Goal: Entertainment & Leisure: Consume media (video, audio)

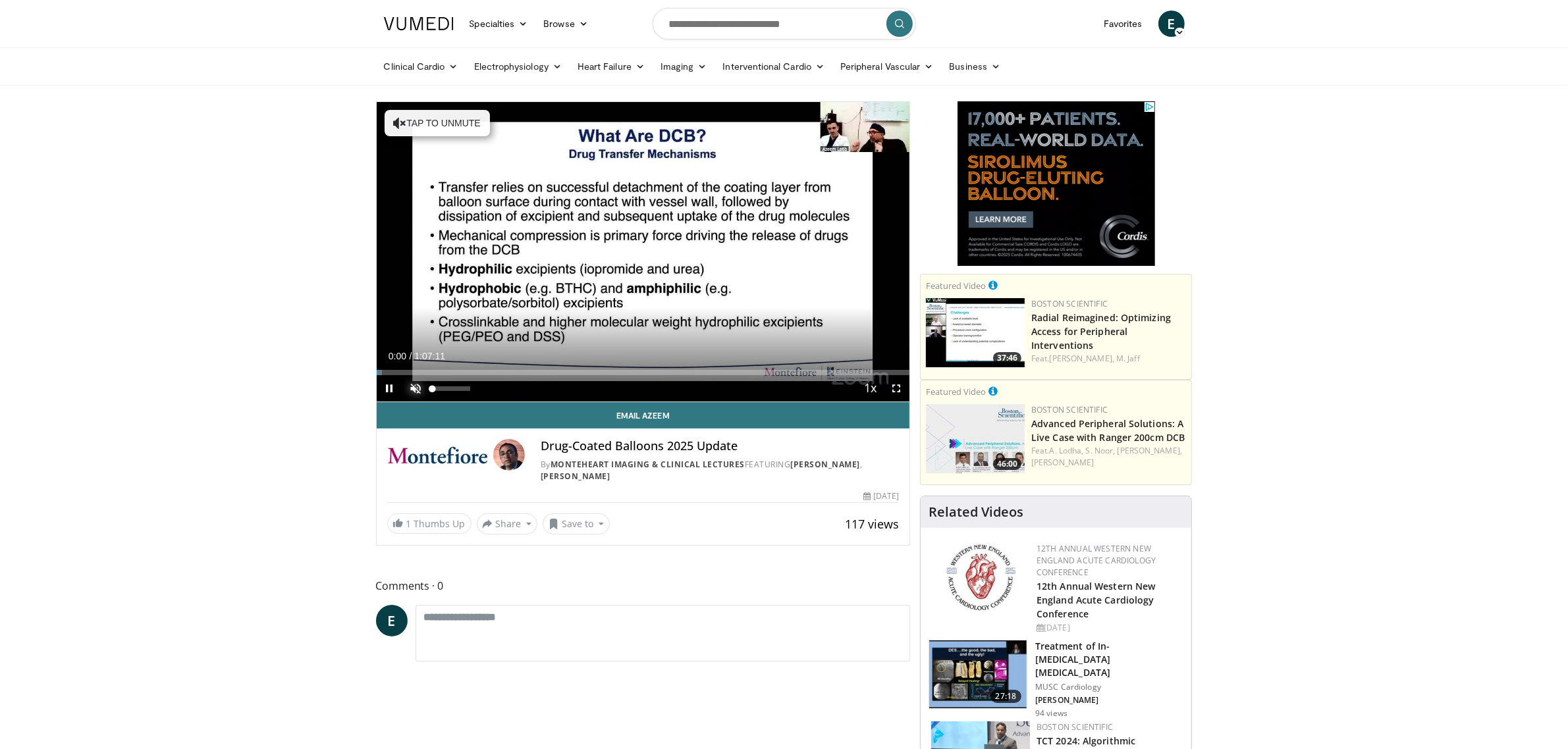
click at [423, 391] on span "Video Player" at bounding box center [415, 388] width 26 height 26
click at [895, 384] on span "Video Player" at bounding box center [896, 388] width 26 height 26
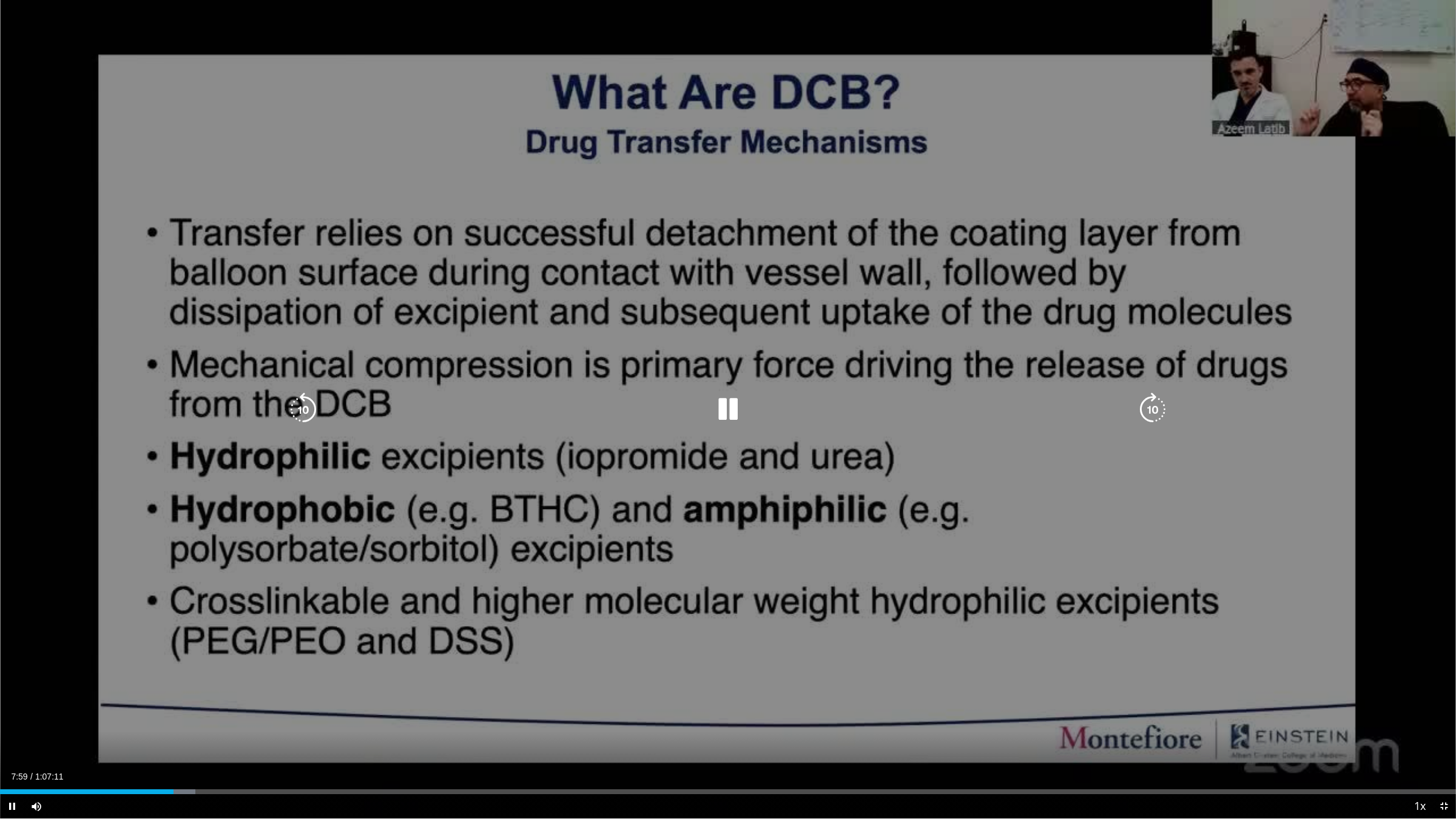
click at [637, 392] on div "10 seconds Tap to unmute" at bounding box center [728, 409] width 1456 height 818
click at [725, 414] on icon "Video Player" at bounding box center [728, 410] width 34 height 34
click at [721, 405] on icon "Video Player" at bounding box center [728, 410] width 34 height 34
drag, startPoint x: 722, startPoint y: 405, endPoint x: 689, endPoint y: 406, distance: 33.0
click at [721, 406] on icon "Video Player" at bounding box center [728, 410] width 34 height 34
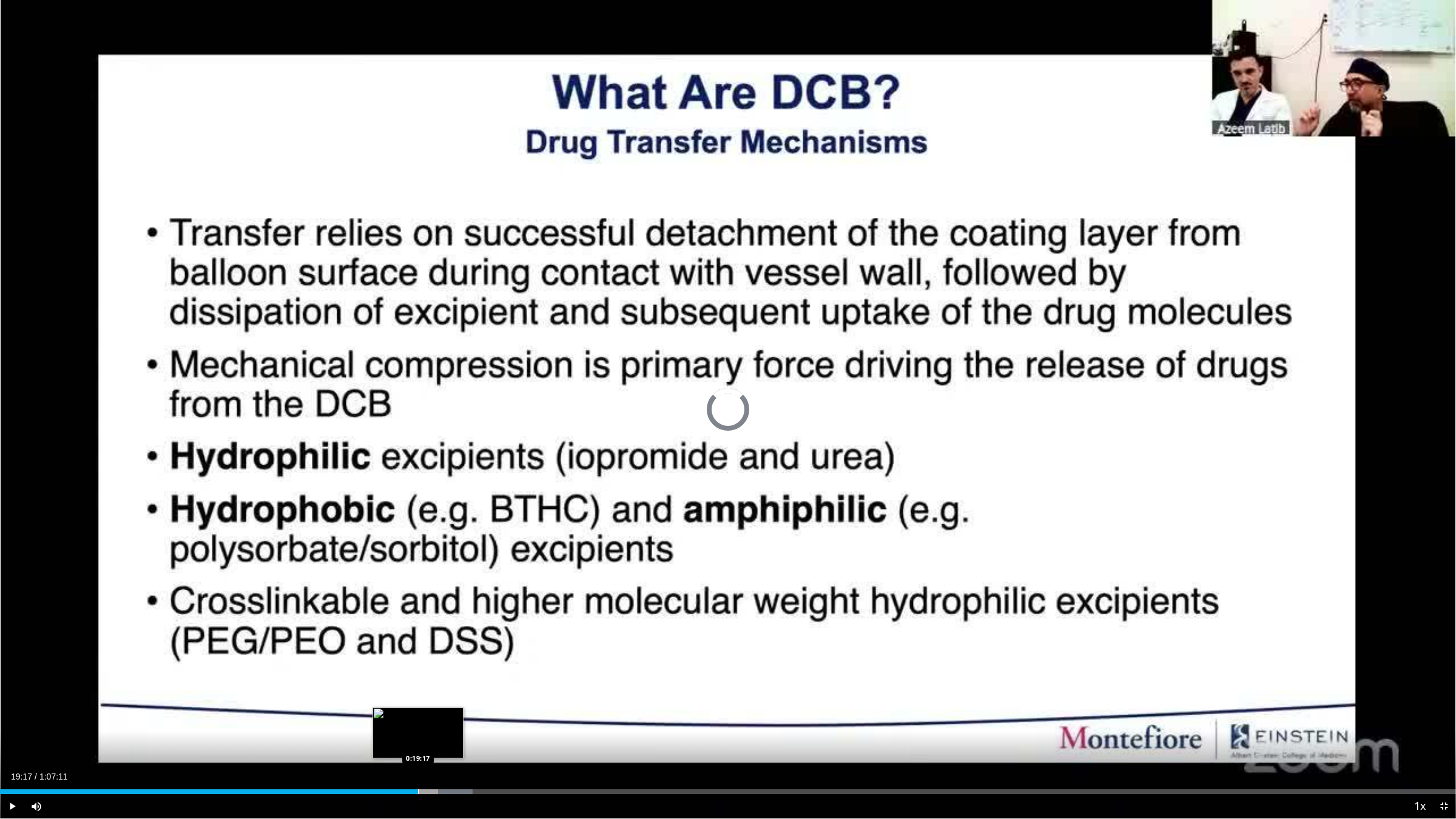
click at [417, 690] on div "Loaded : 32.45% 0:20:42 0:19:17" at bounding box center [728, 792] width 1456 height 5
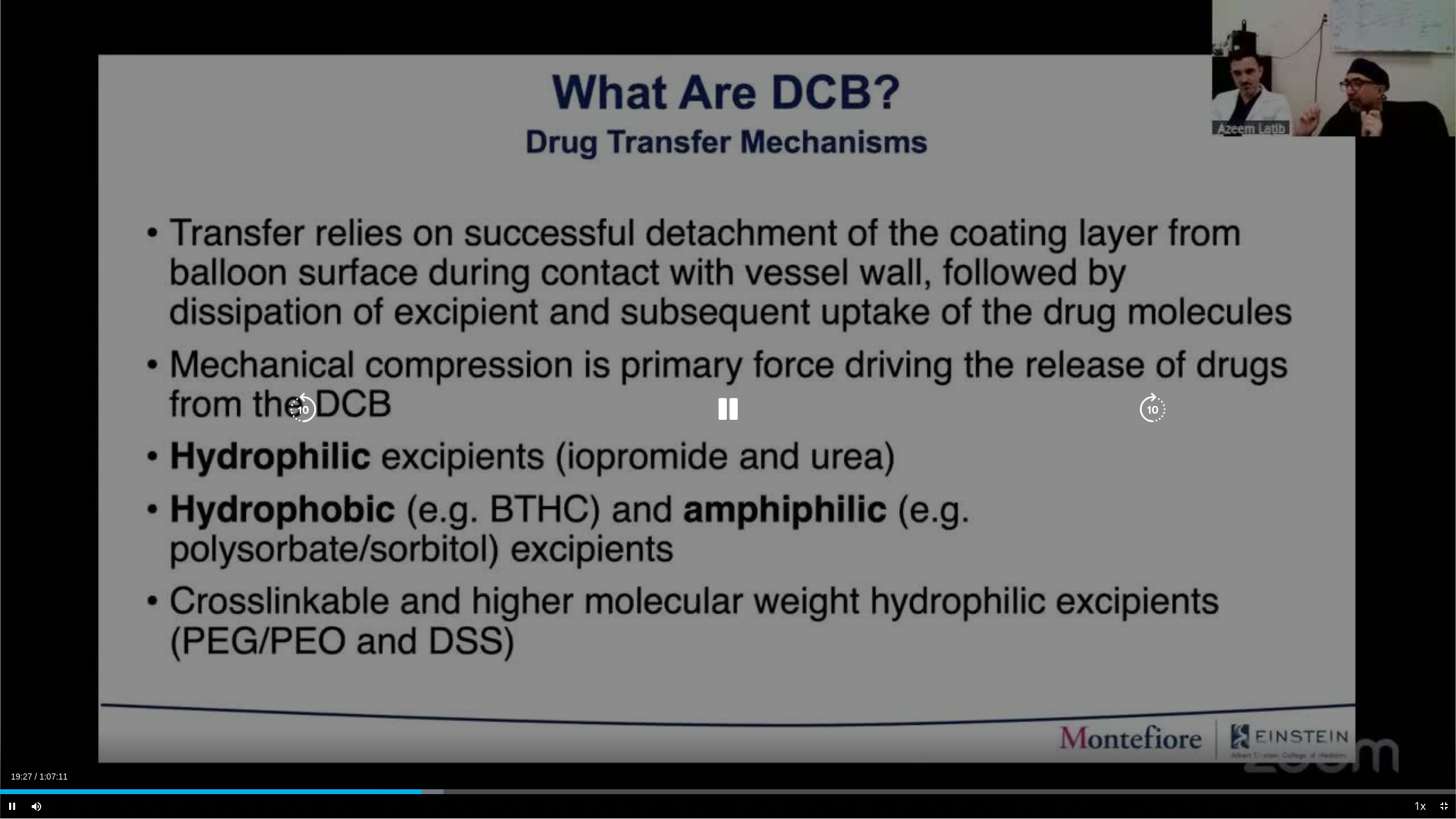
click at [814, 610] on div "10 seconds Tap to unmute" at bounding box center [728, 409] width 1456 height 818
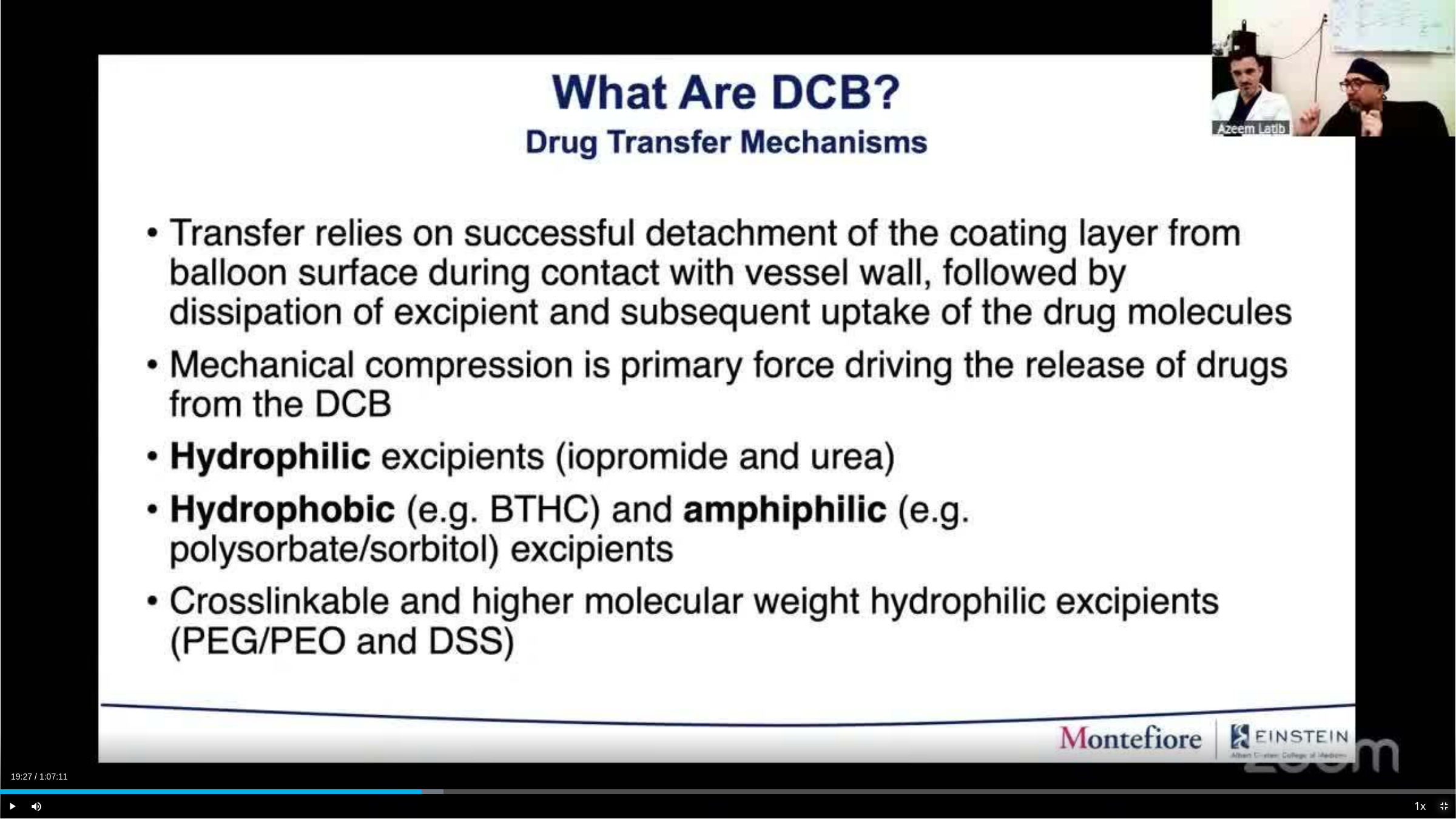
click at [1444, 690] on span "Video Player" at bounding box center [1443, 806] width 24 height 24
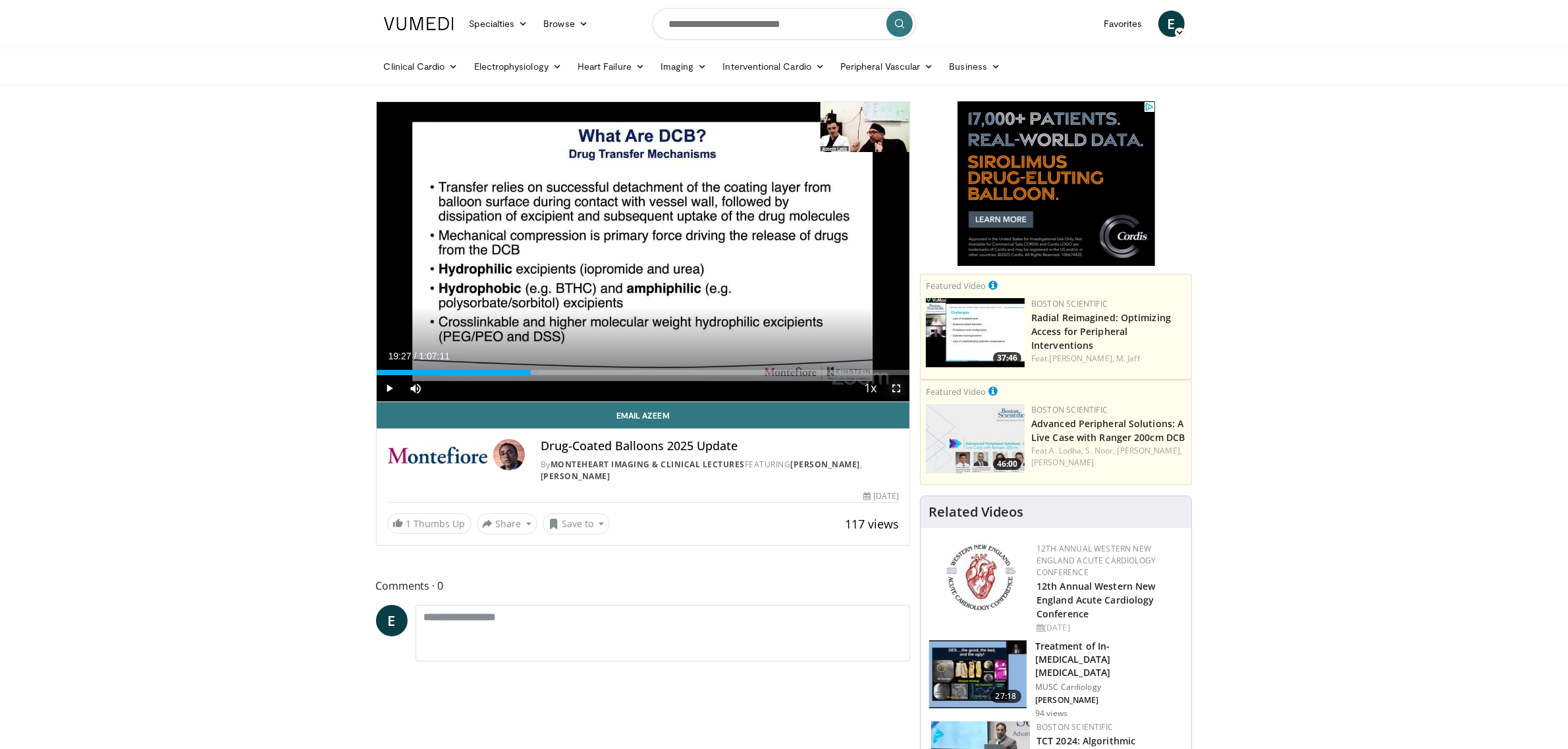
click at [899, 387] on span "Video Player" at bounding box center [896, 388] width 26 height 26
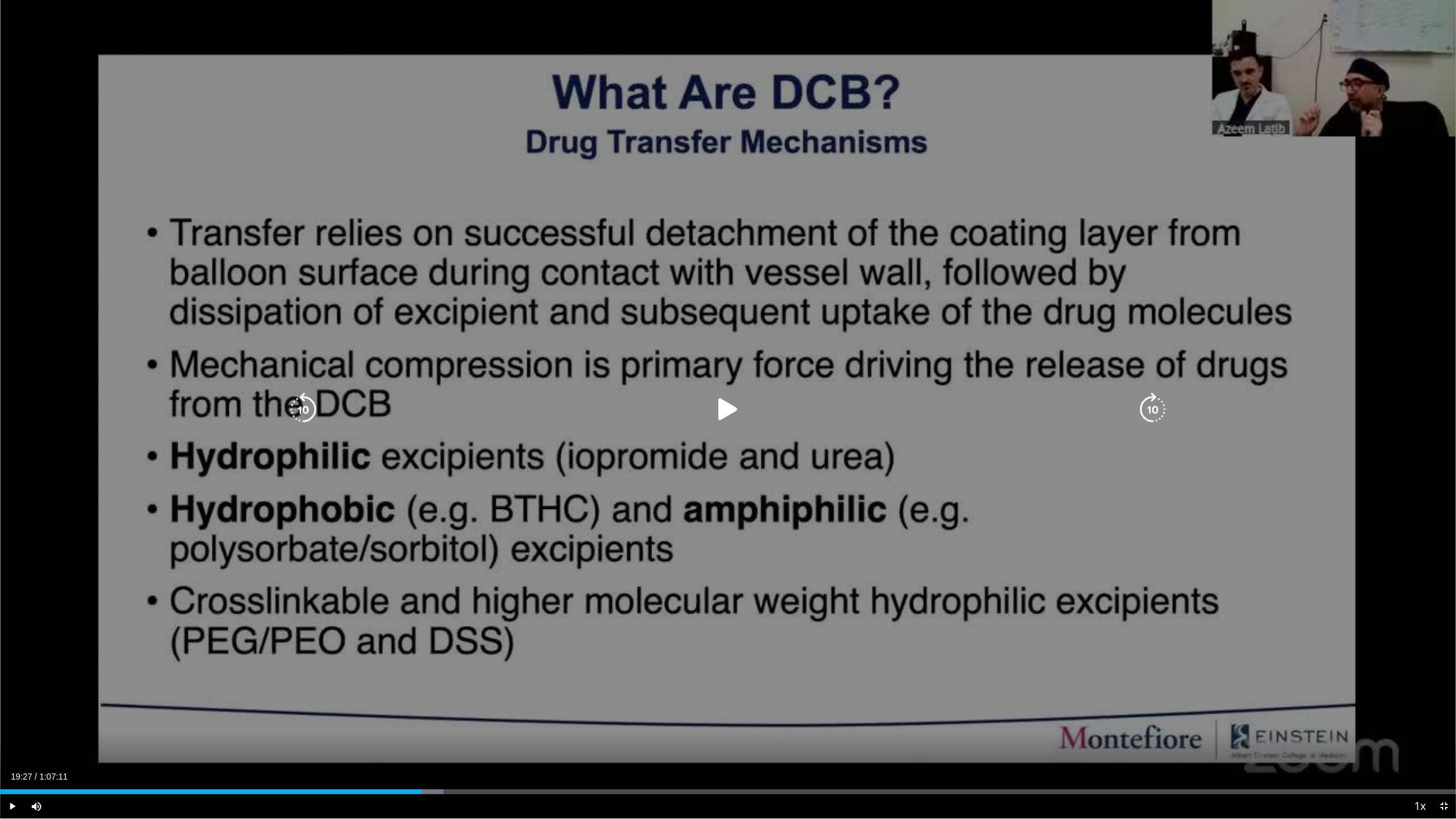
click at [722, 414] on icon "Video Player" at bounding box center [728, 410] width 34 height 34
click at [723, 411] on icon "Video Player" at bounding box center [728, 410] width 34 height 34
click at [723, 413] on icon "Video Player" at bounding box center [728, 410] width 34 height 34
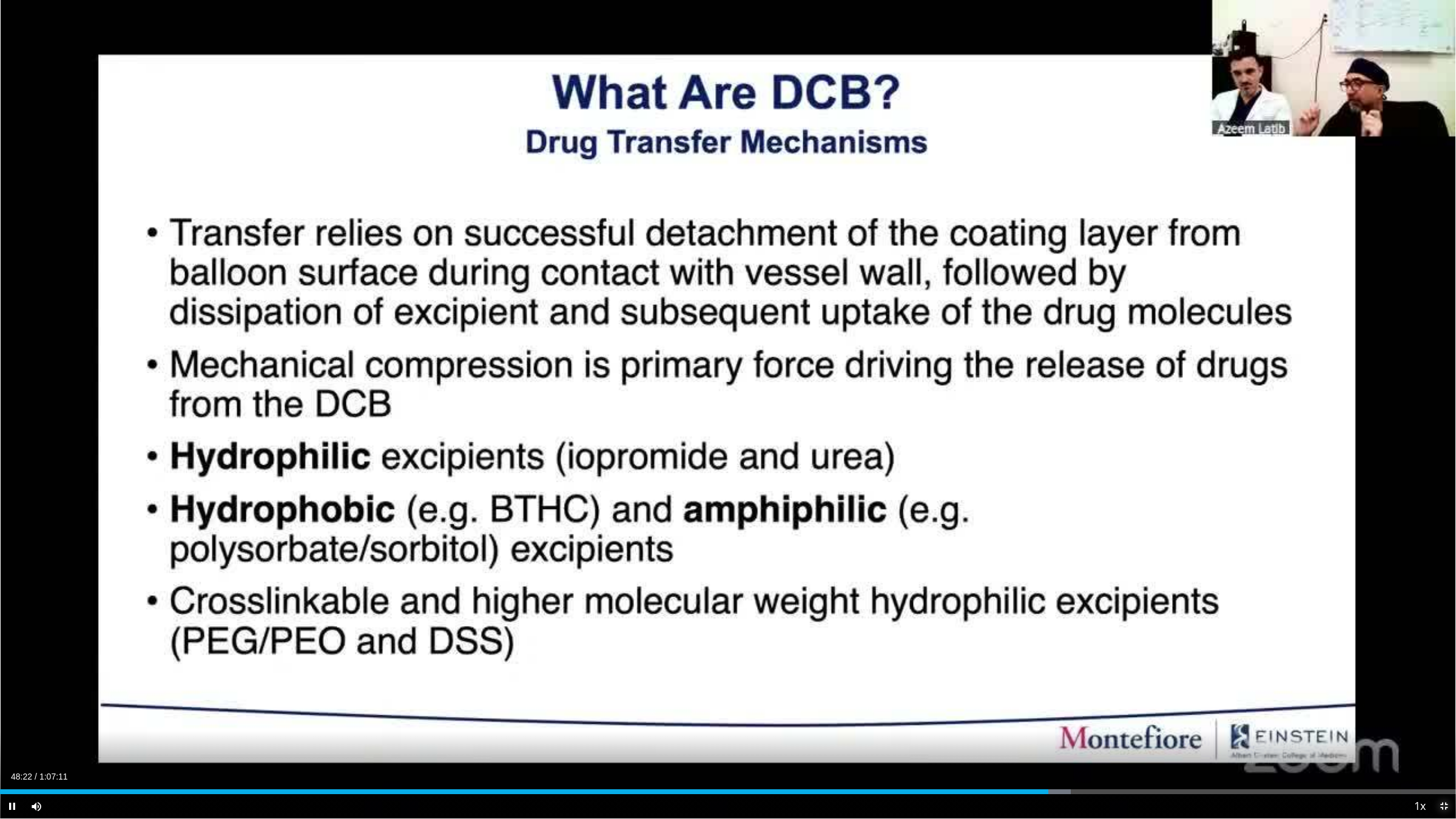
click at [1442, 690] on span "Video Player" at bounding box center [1443, 806] width 24 height 24
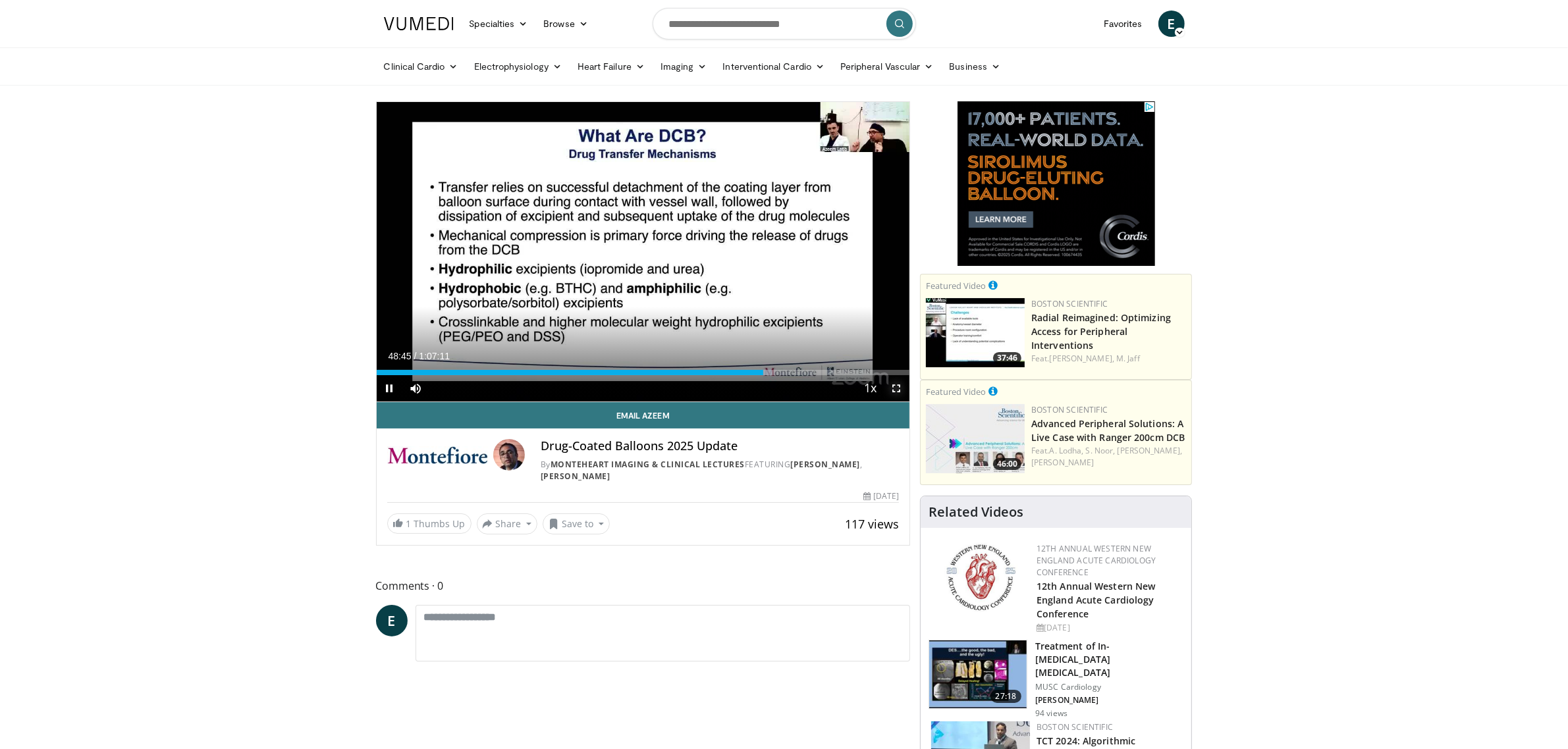
click at [896, 386] on span "Video Player" at bounding box center [896, 388] width 26 height 26
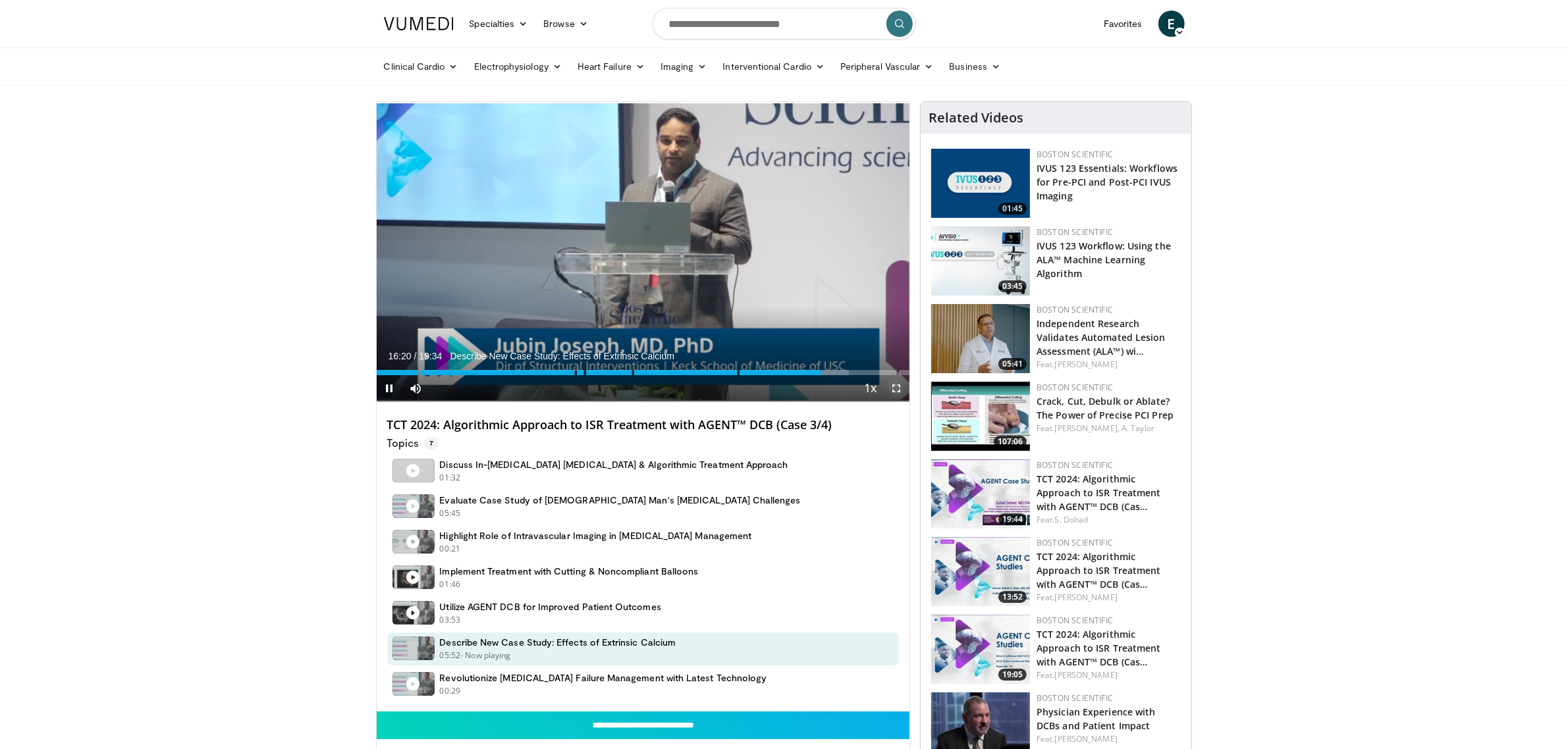
click at [899, 393] on span "Video Player" at bounding box center [896, 388] width 26 height 26
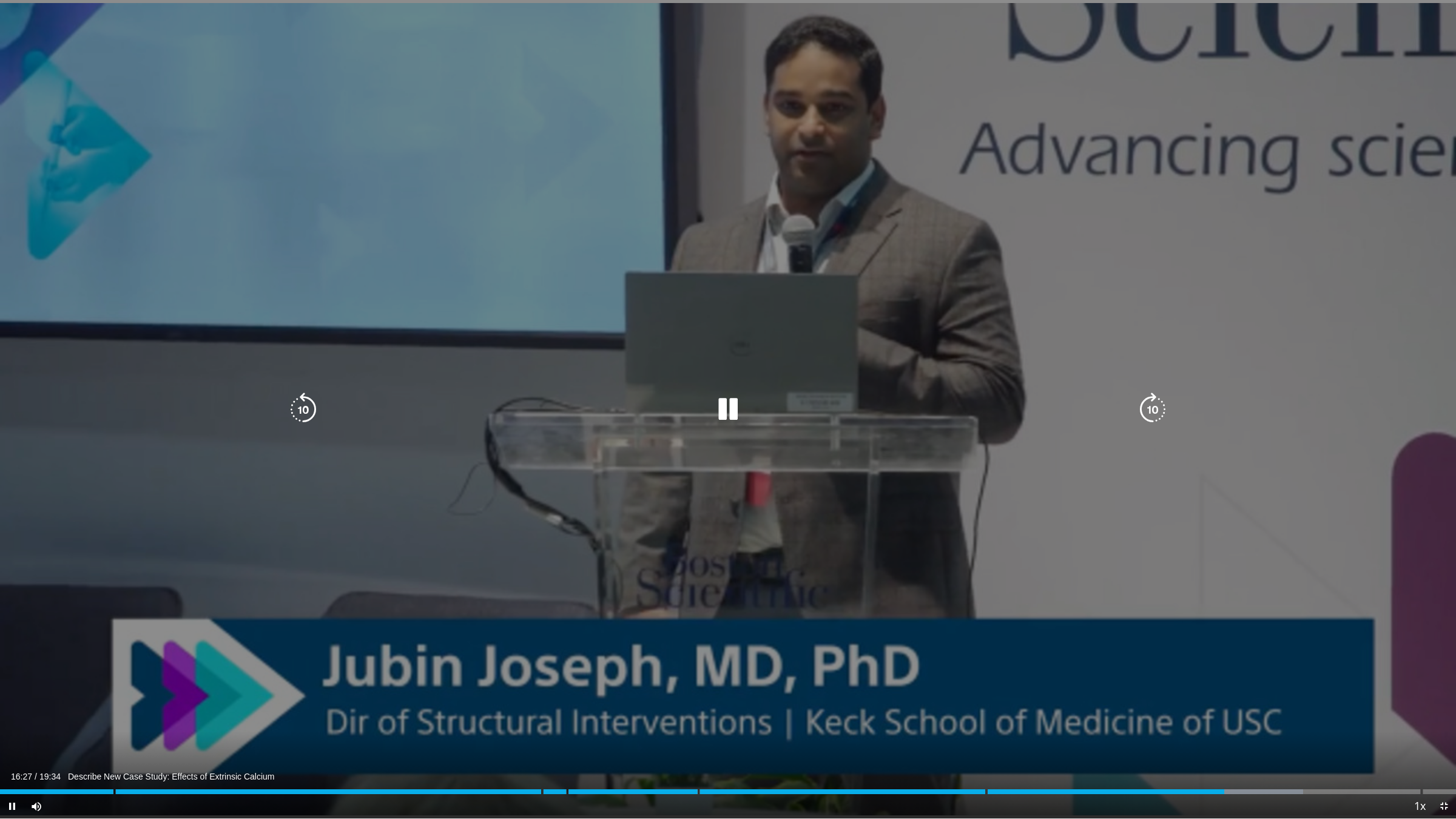
click at [737, 413] on icon "Video Player" at bounding box center [728, 410] width 34 height 34
click at [728, 410] on icon "Video Player" at bounding box center [728, 410] width 34 height 34
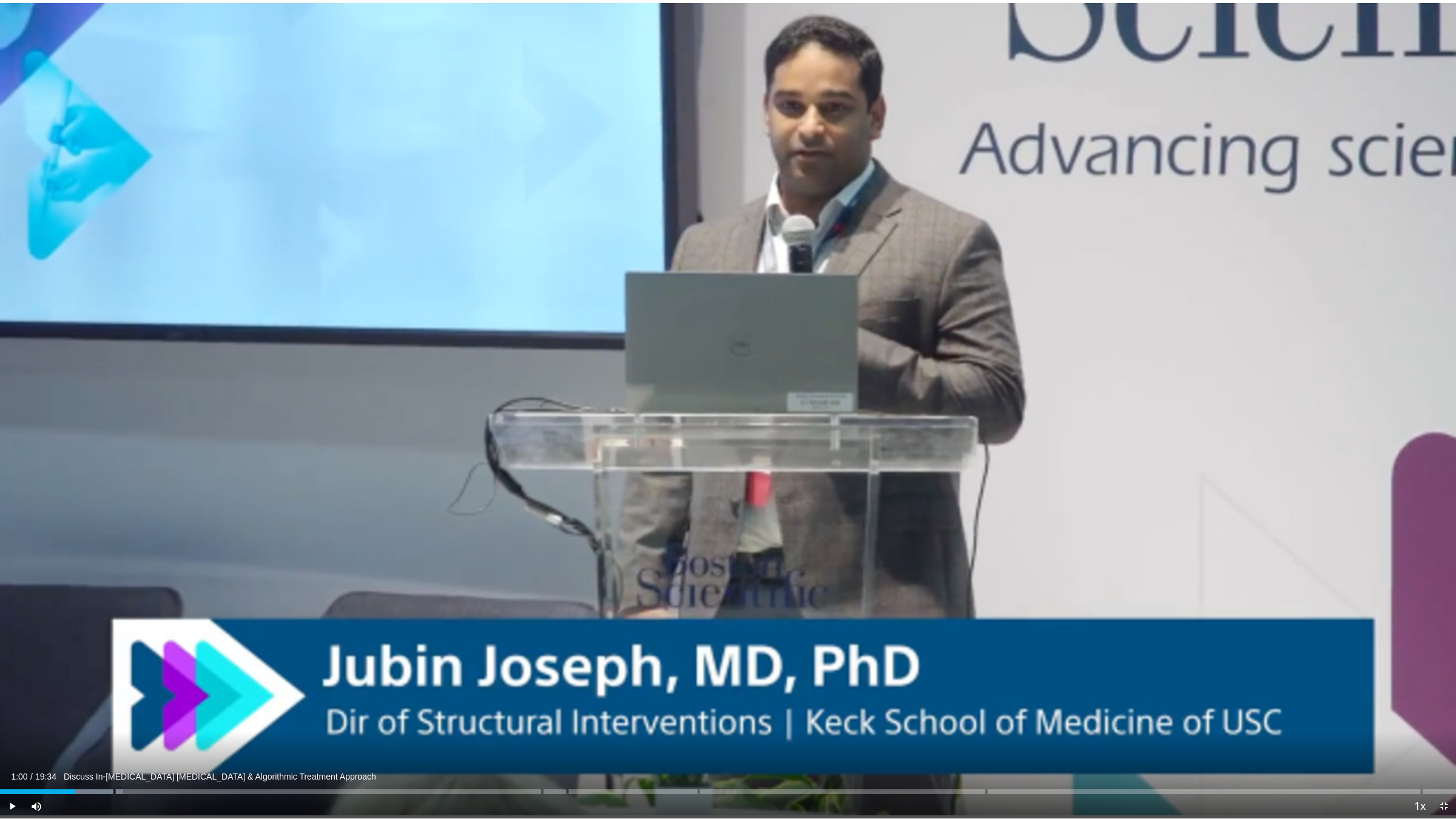
click at [75, 690] on div "Progress Bar" at bounding box center [75, 792] width 1 height 5
click at [145, 690] on div "Loaded : 10.98% 01:56" at bounding box center [728, 792] width 1456 height 5
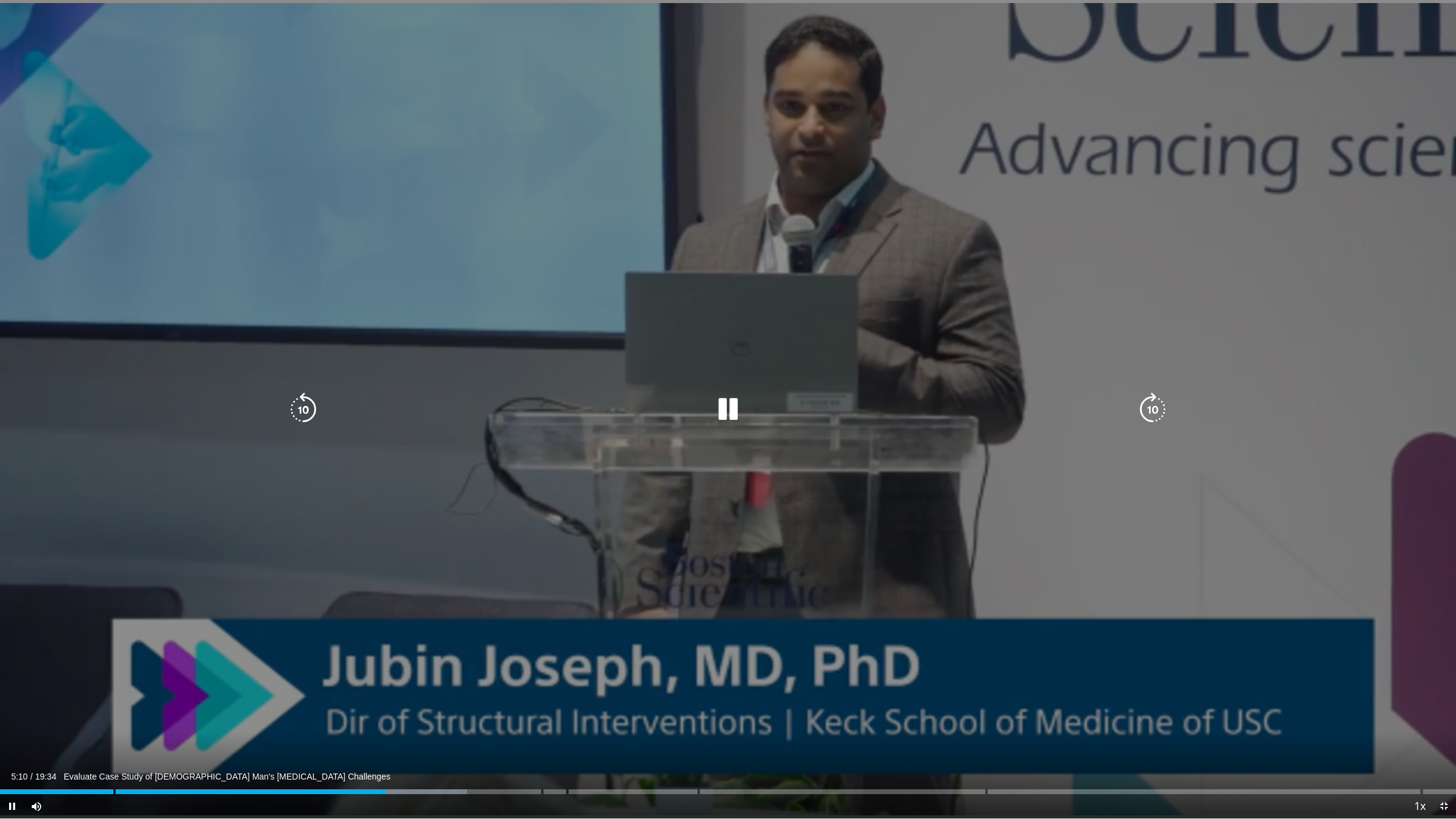
click at [736, 408] on icon "Video Player" at bounding box center [728, 410] width 34 height 34
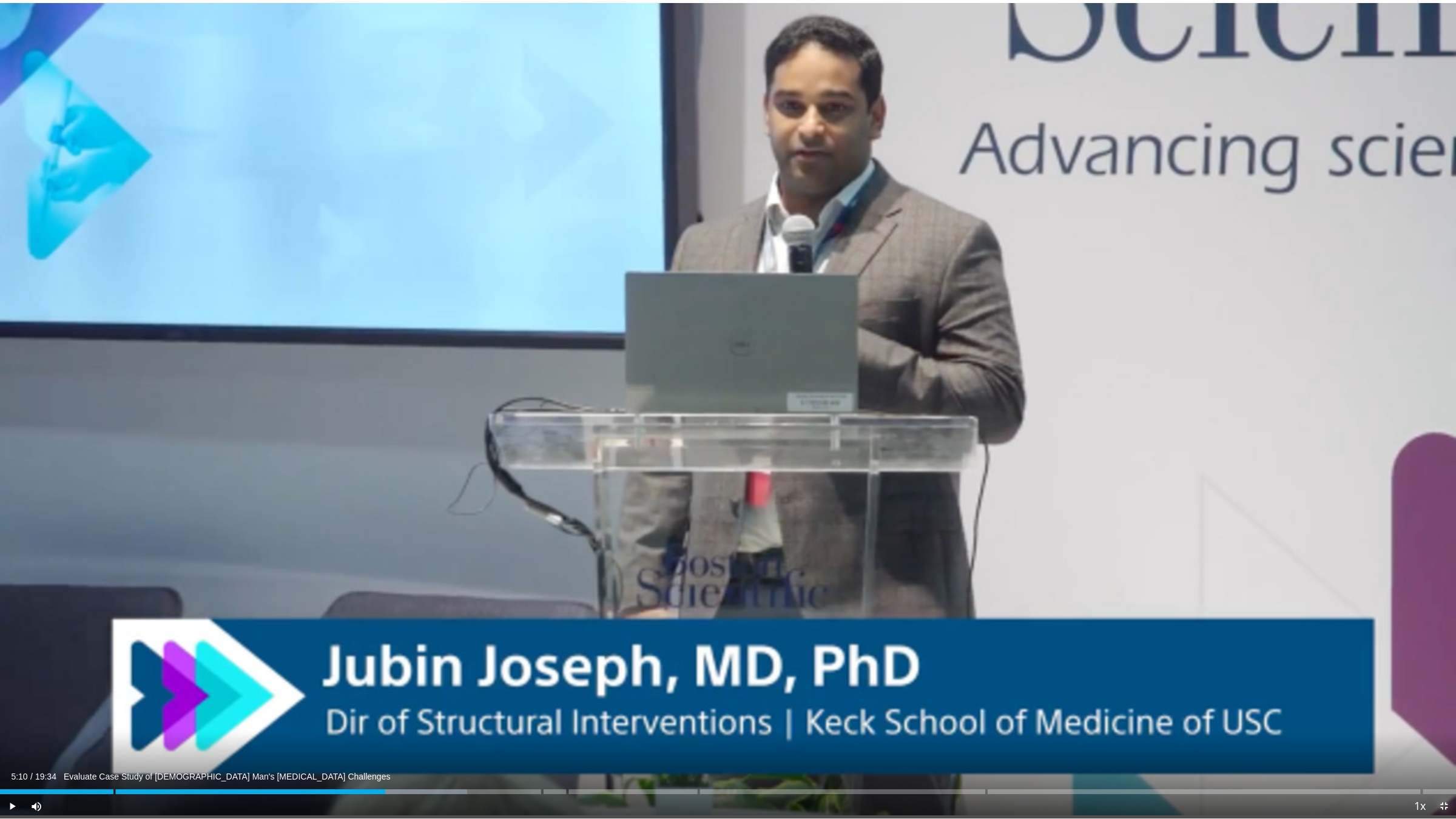
click at [1441, 690] on span "Video Player" at bounding box center [1443, 806] width 24 height 24
